Goal: Task Accomplishment & Management: Use online tool/utility

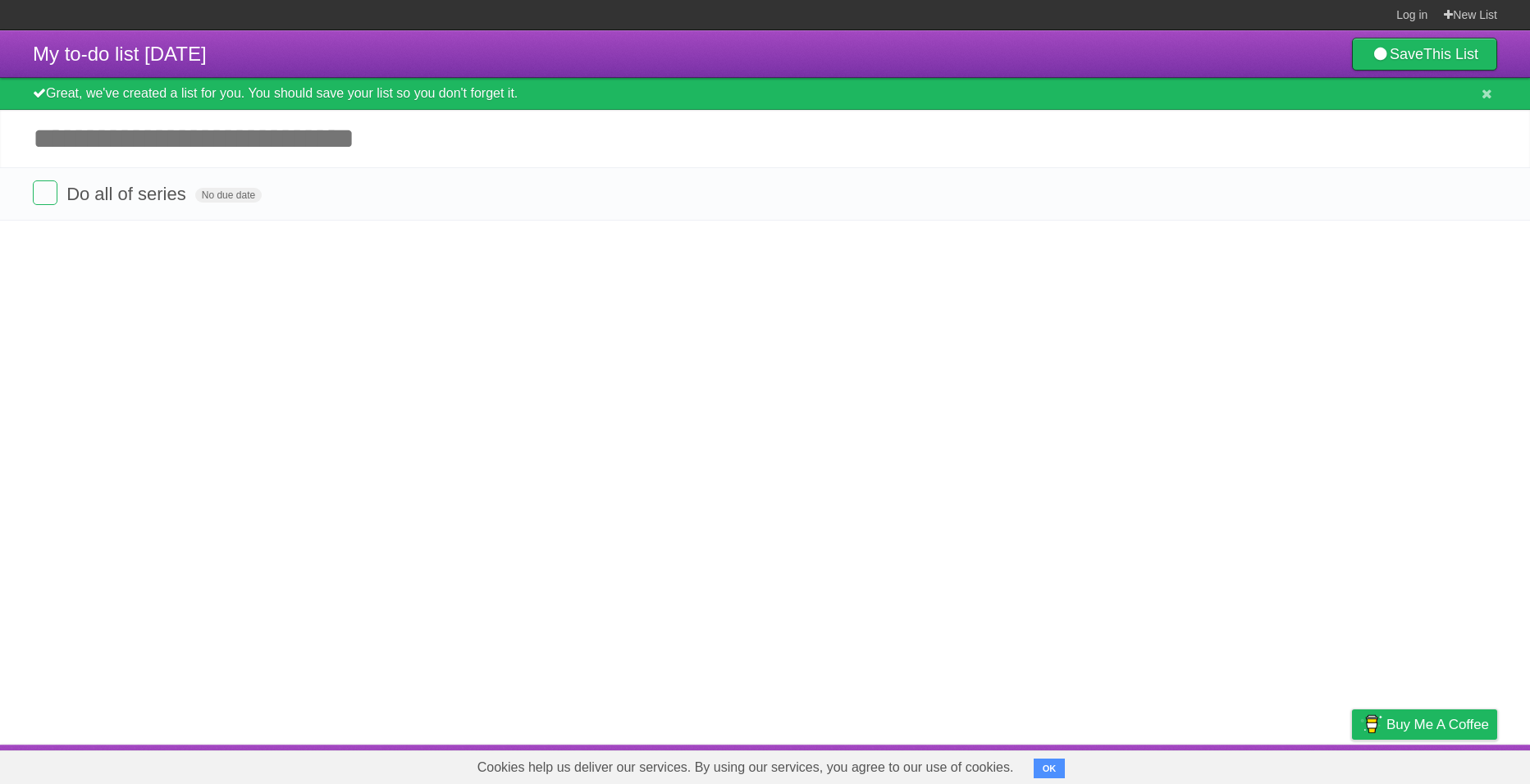
click at [392, 85] on div "Great, we've created a list for you. You should save your list so you don't for…" at bounding box center [765, 93] width 1530 height 32
click at [1046, 765] on button "OK" at bounding box center [1049, 768] width 32 height 20
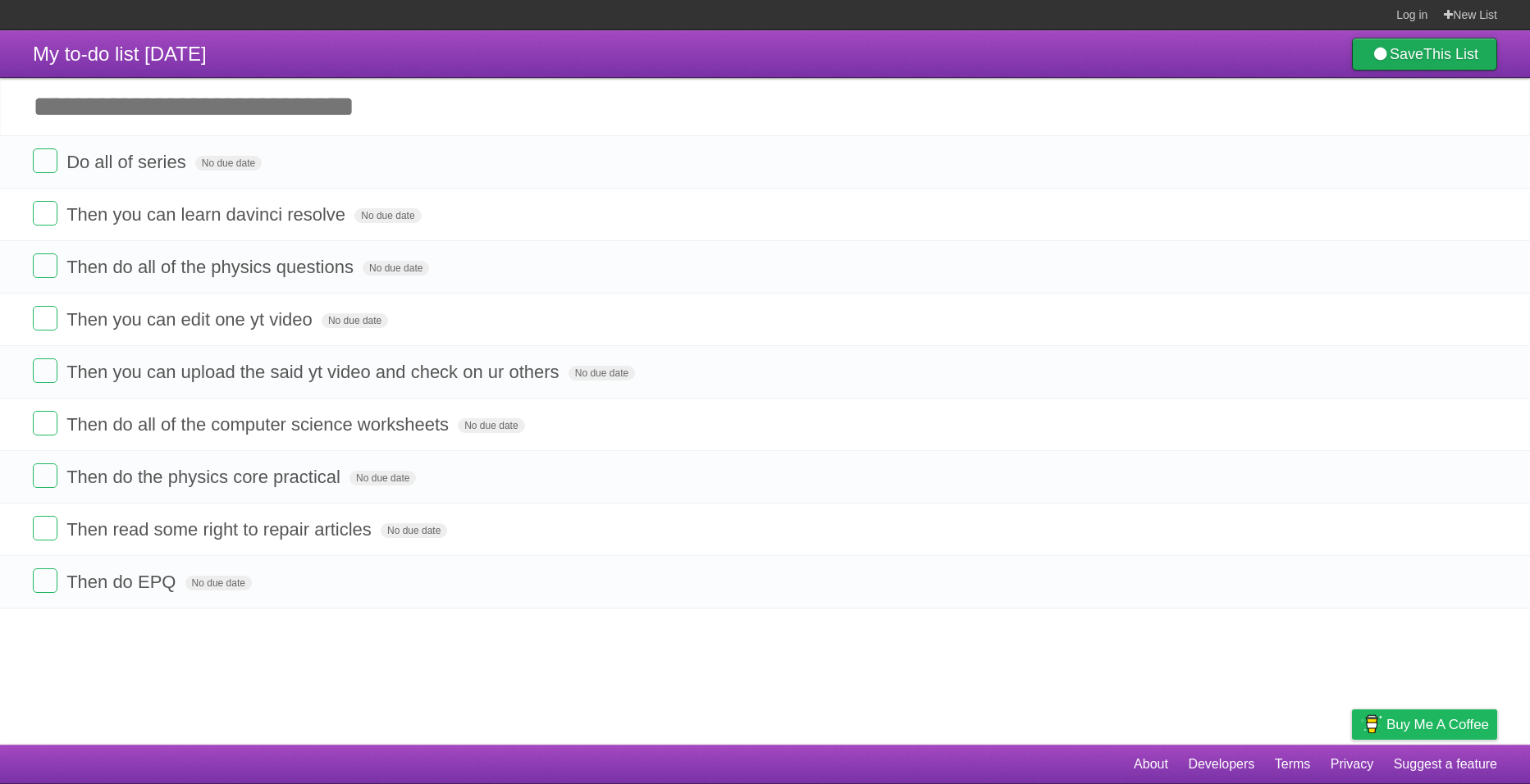
click at [1432, 52] on b "This List" at bounding box center [1450, 54] width 55 height 16
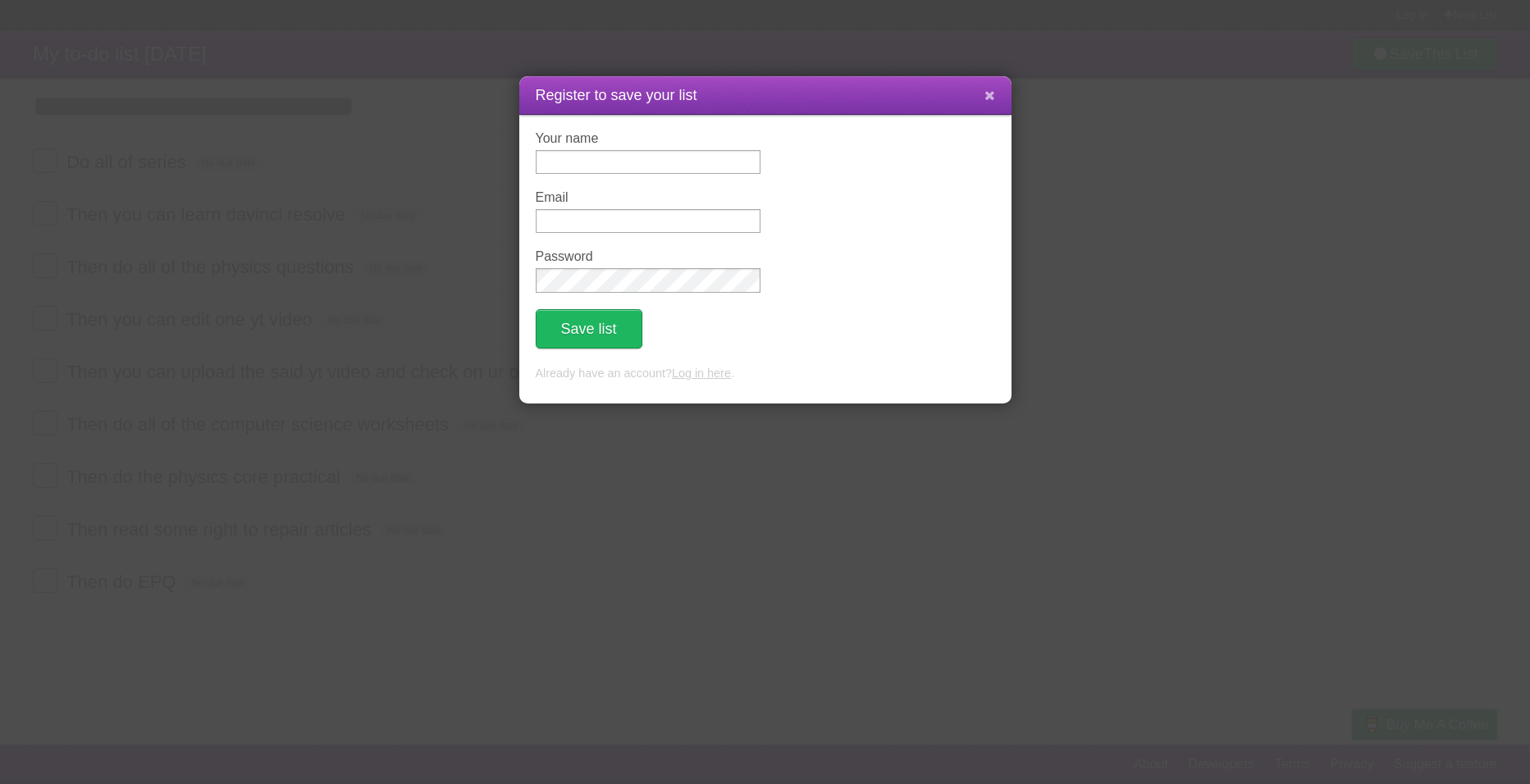
click at [995, 91] on icon at bounding box center [989, 96] width 10 height 14
